Goal: Check status: Check status

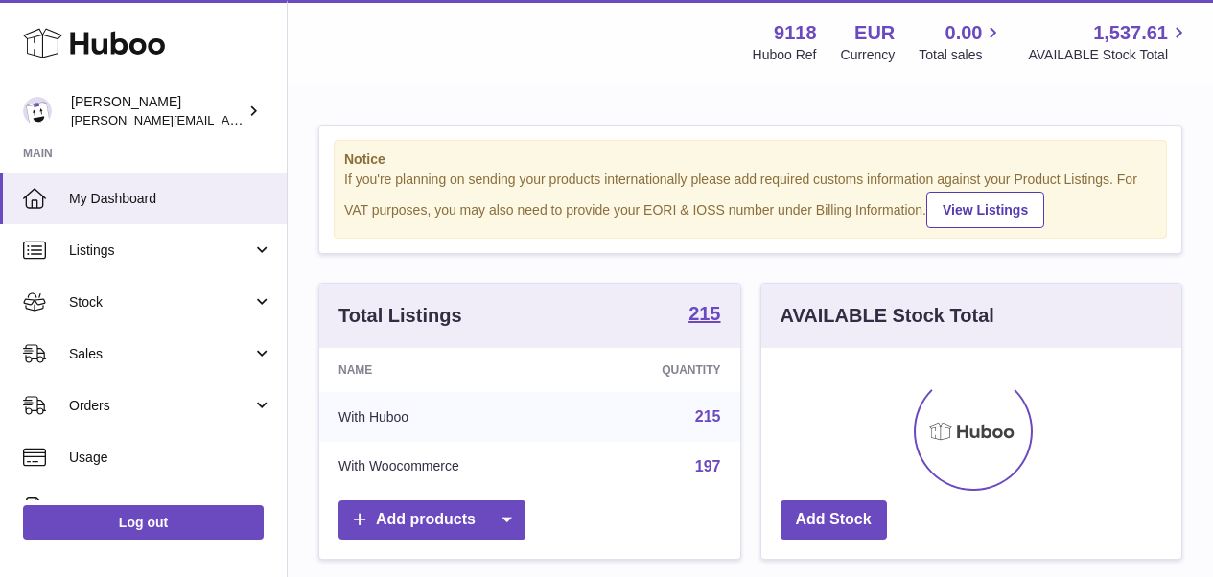
scroll to position [299, 420]
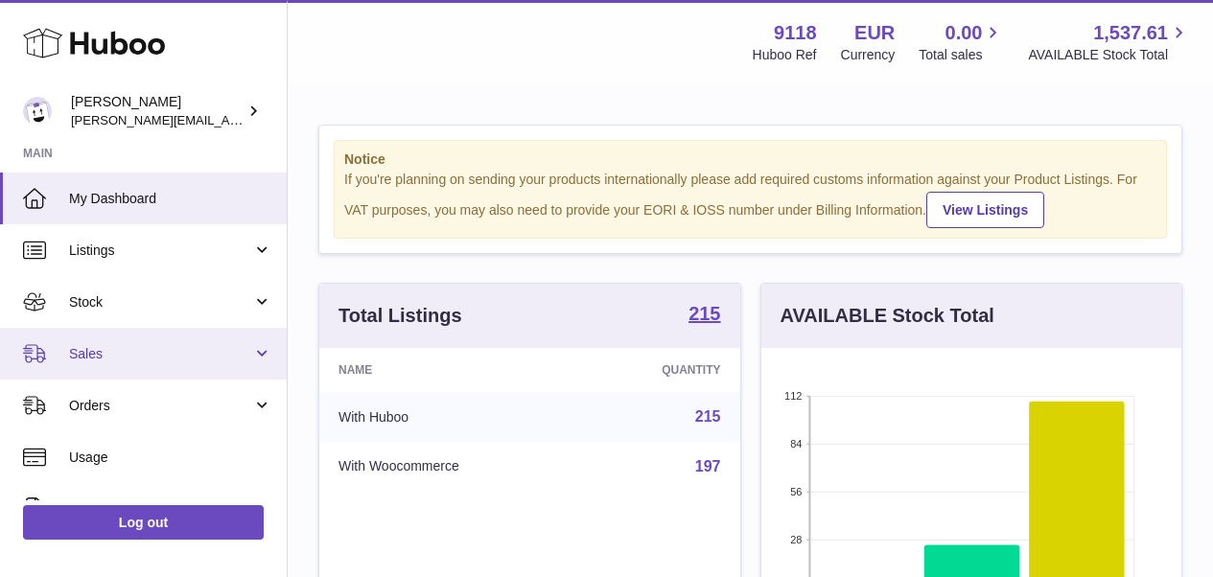
click at [112, 342] on link "Sales" at bounding box center [143, 354] width 287 height 52
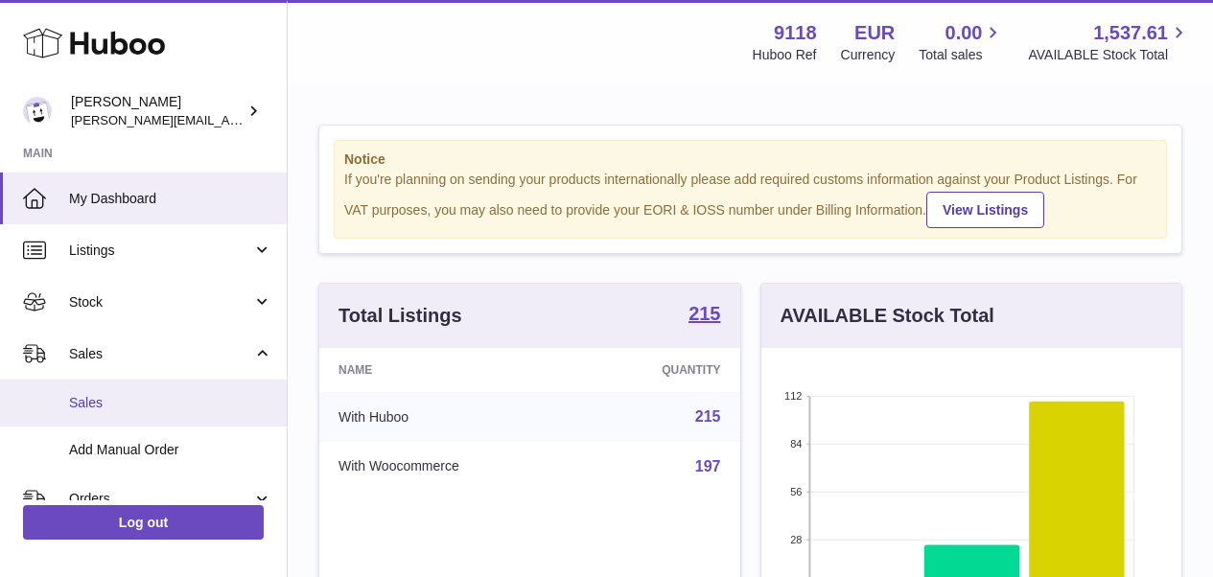
click at [115, 398] on span "Sales" at bounding box center [170, 403] width 203 height 18
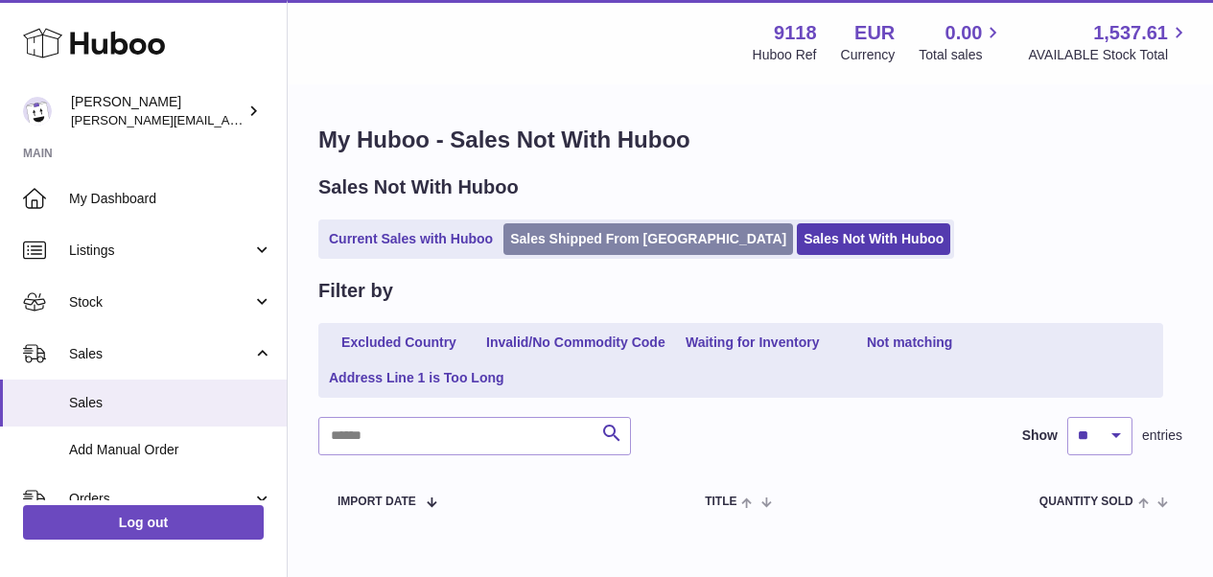
click at [651, 230] on link "Sales Shipped From [GEOGRAPHIC_DATA]" at bounding box center [648, 239] width 290 height 32
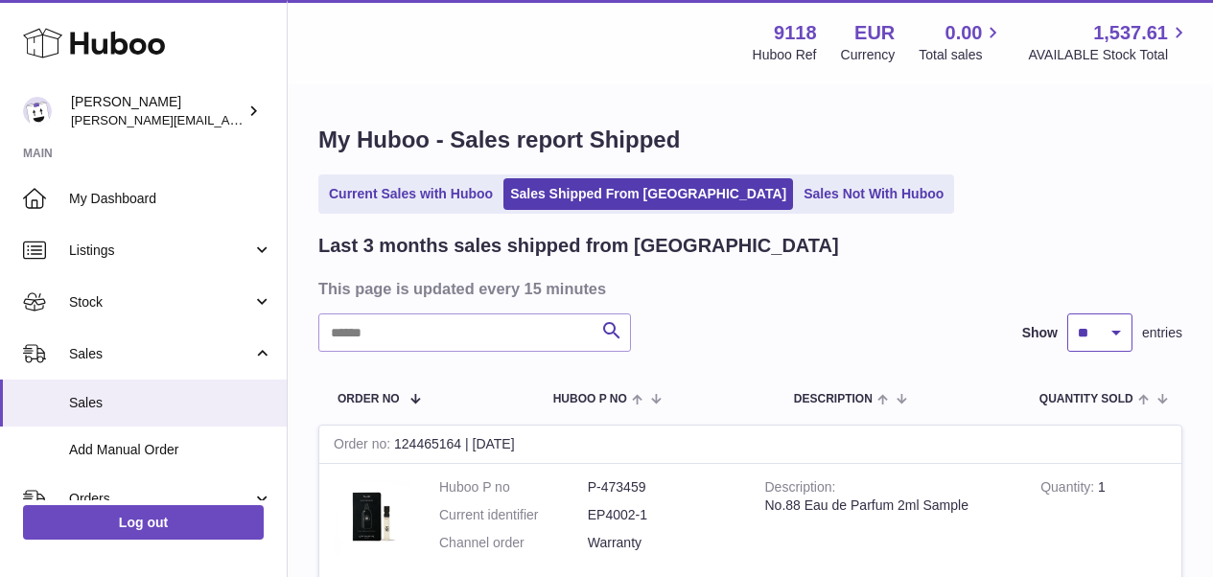
select select "**"
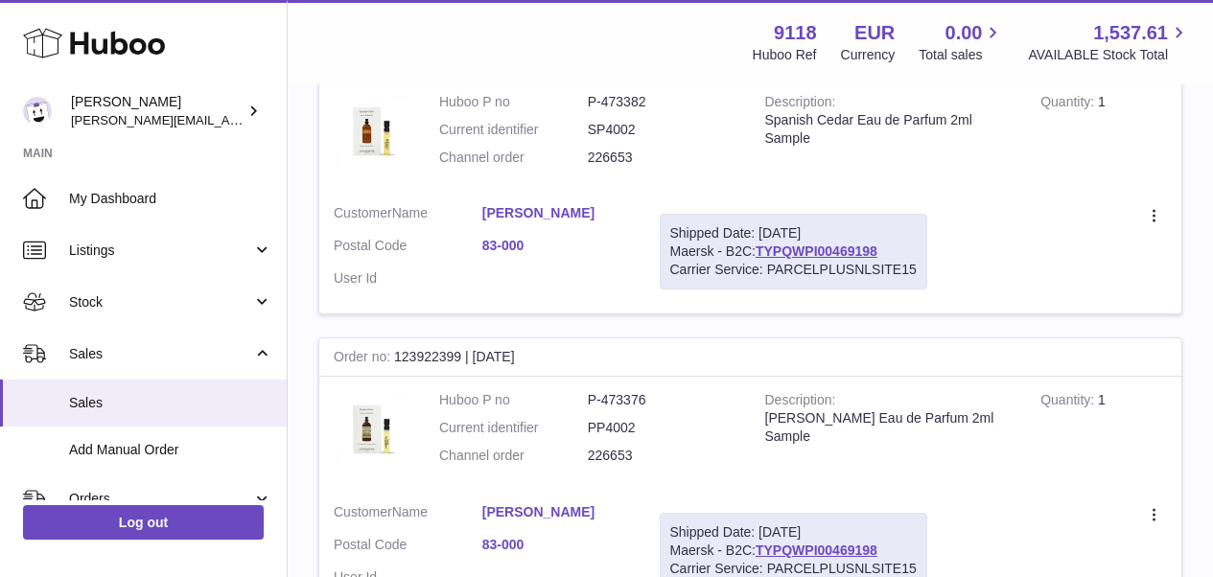
scroll to position [14788, 0]
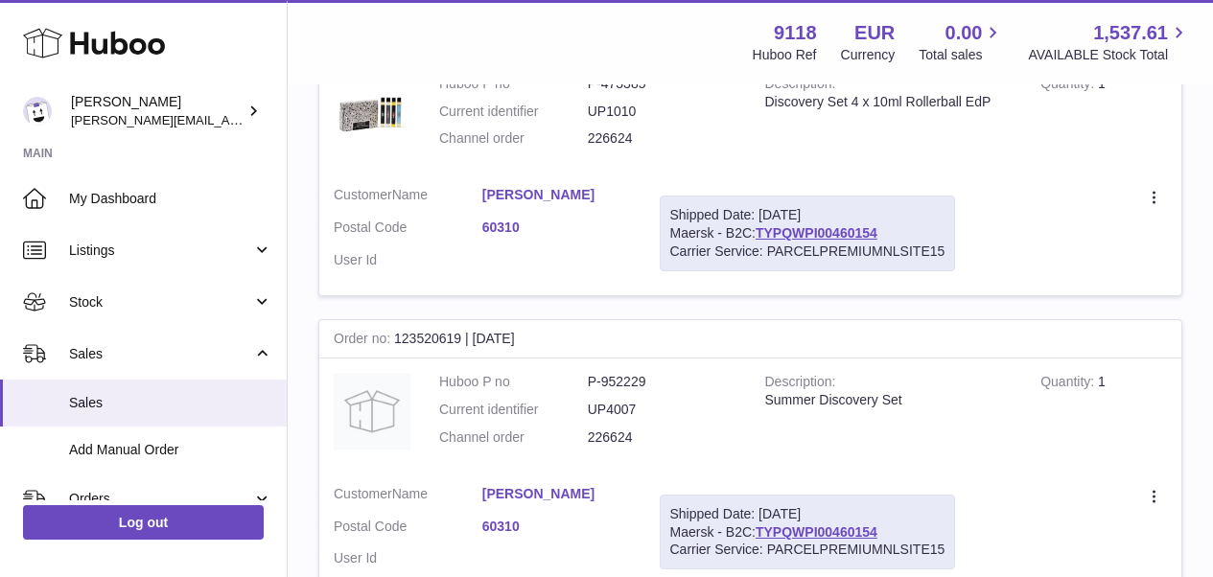
scroll to position [14839, 0]
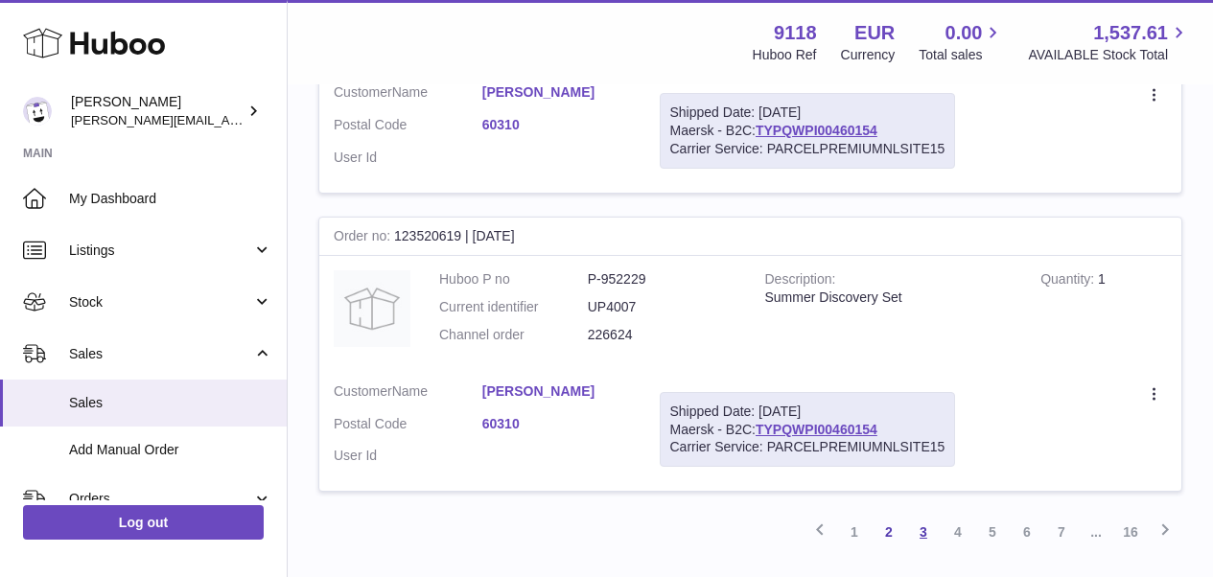
click at [921, 515] on link "3" at bounding box center [923, 532] width 35 height 35
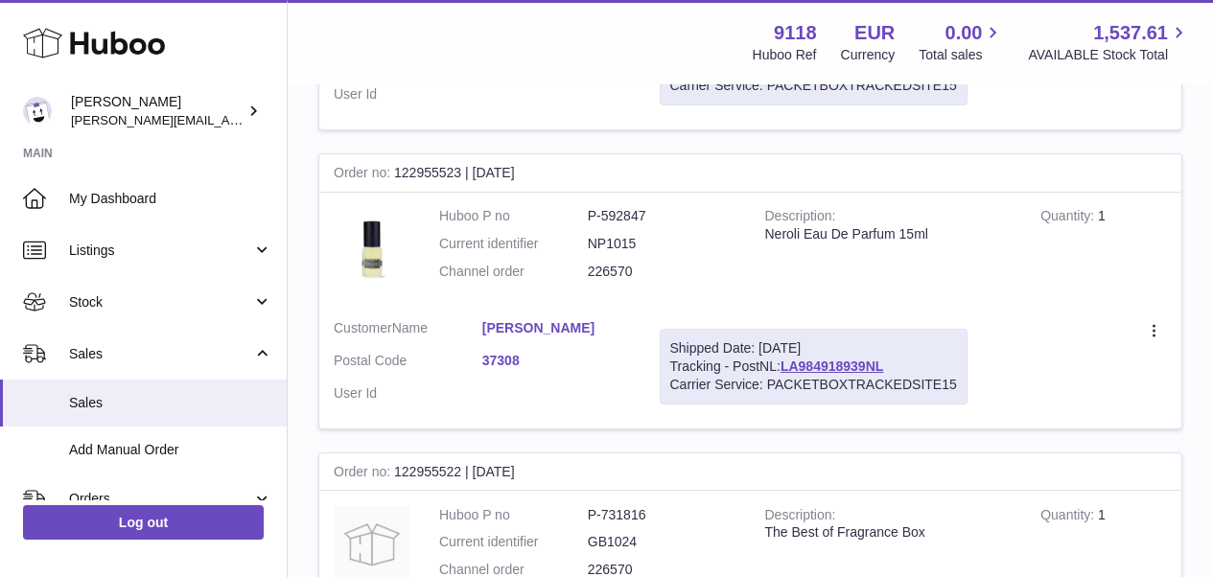
scroll to position [14840, 0]
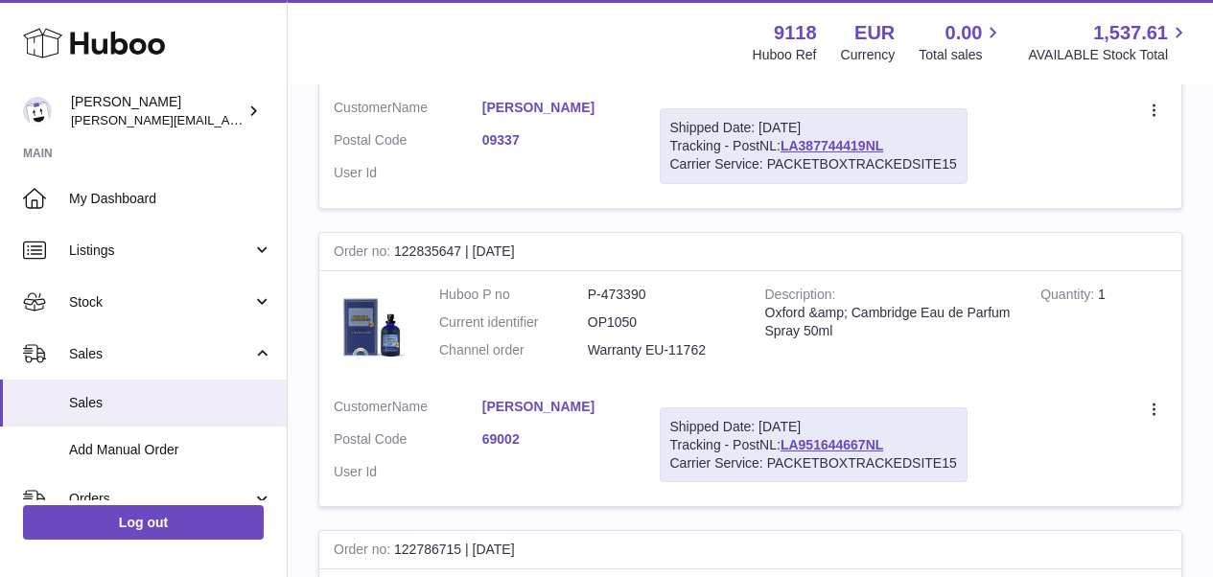
scroll to position [8127, 0]
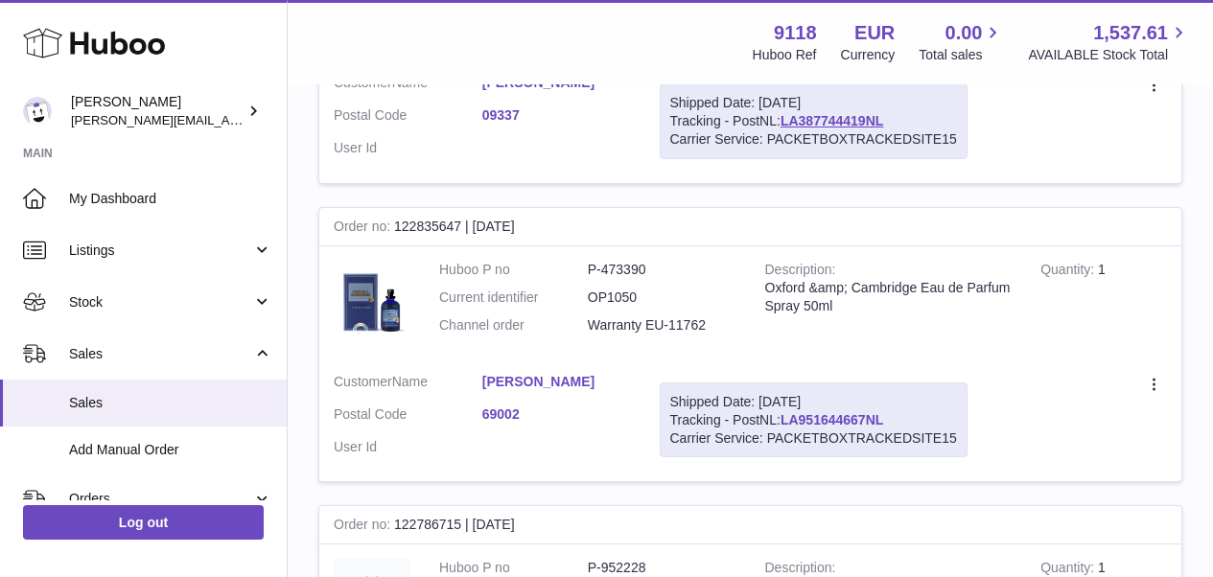
drag, startPoint x: 888, startPoint y: 272, endPoint x: 787, endPoint y: 274, distance: 100.7
click at [787, 383] on div "Shipped Date: 14th Aug 2025 Tracking - PostNL: LA951644667NL Carrier Service: P…" at bounding box center [814, 421] width 308 height 76
copy link "LA951644667NL"
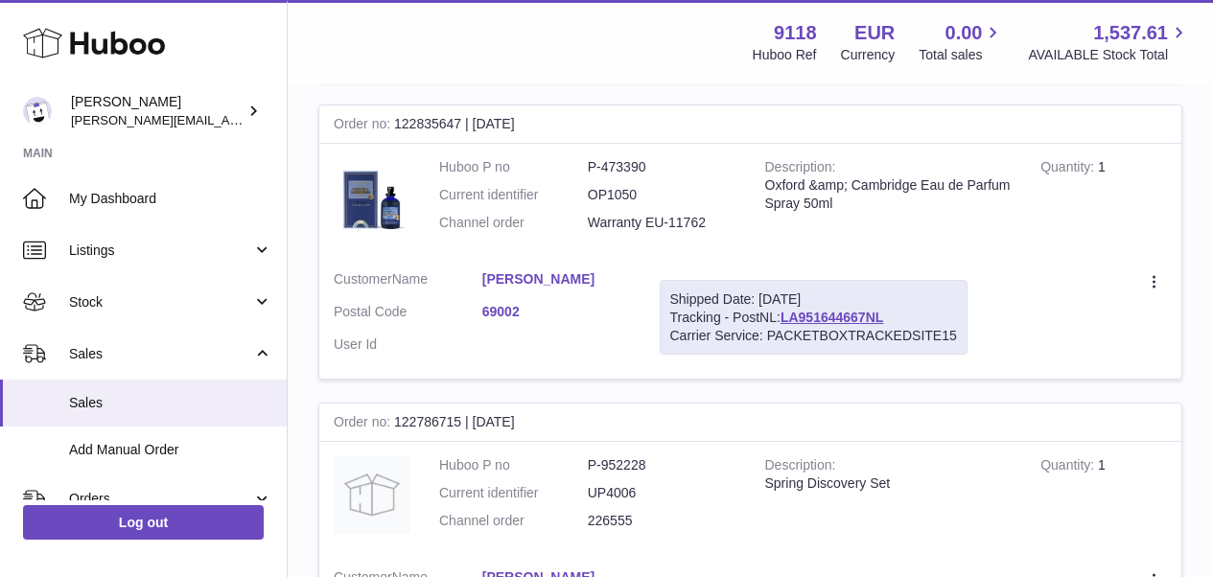
scroll to position [8102, 0]
